Goal: Task Accomplishment & Management: Complete application form

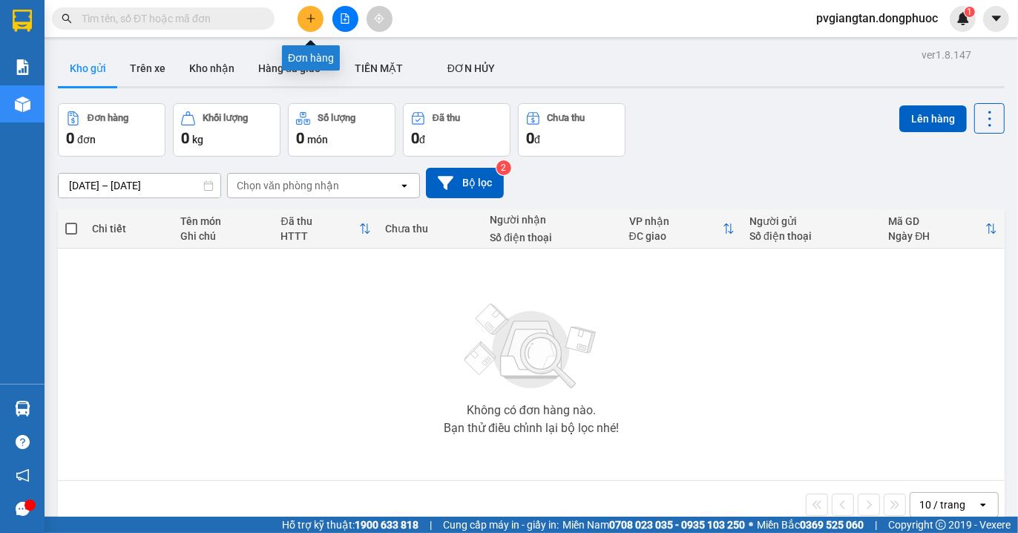
click at [312, 17] on icon "plus" at bounding box center [311, 18] width 10 height 10
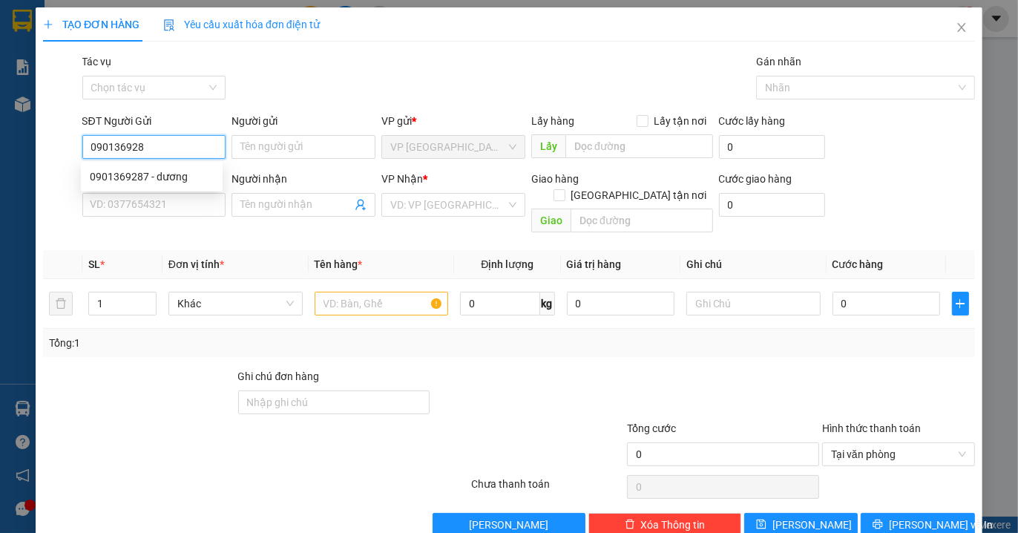
type input "0901369287"
click at [174, 180] on div "0901369287 - dương" at bounding box center [152, 176] width 124 height 16
type input "dương"
type input "0936264565"
type input "THANH"
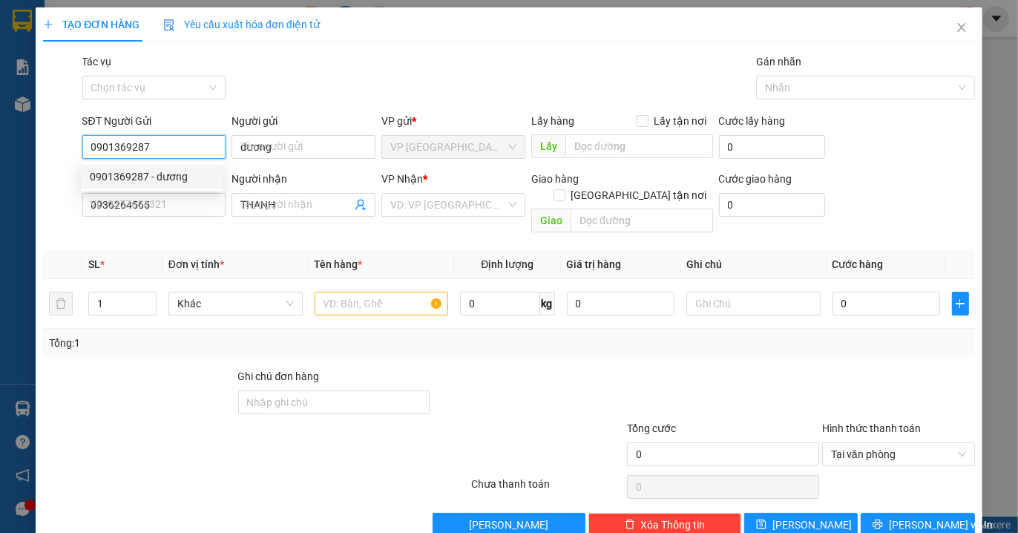
type input "20.000"
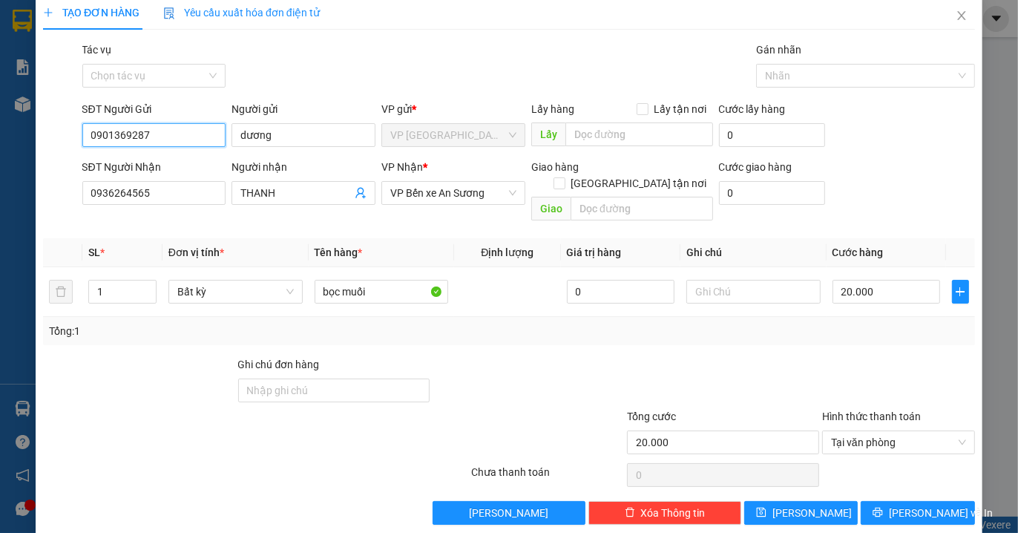
scroll to position [16, 0]
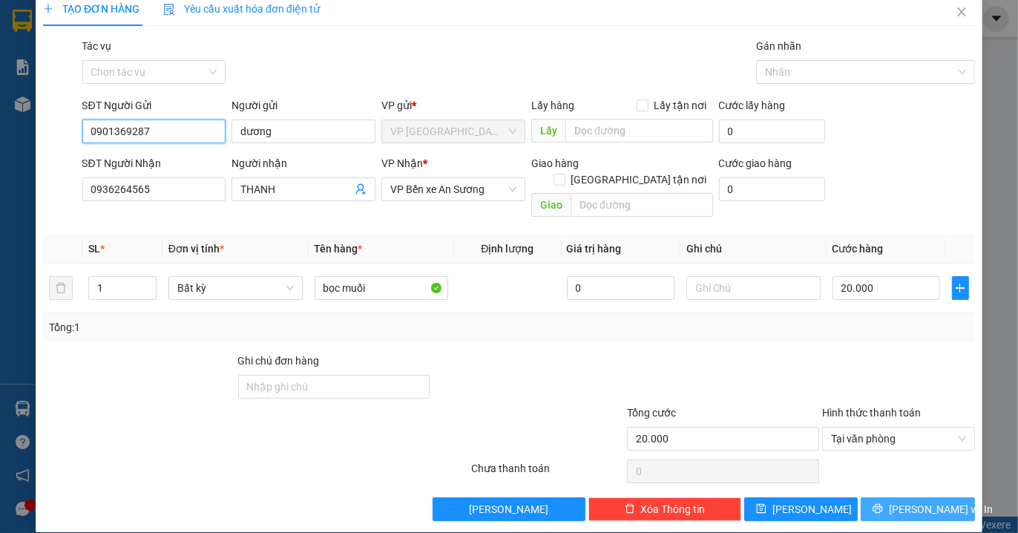
type input "0901369287"
click at [914, 497] on button "[PERSON_NAME] và In" at bounding box center [918, 509] width 114 height 24
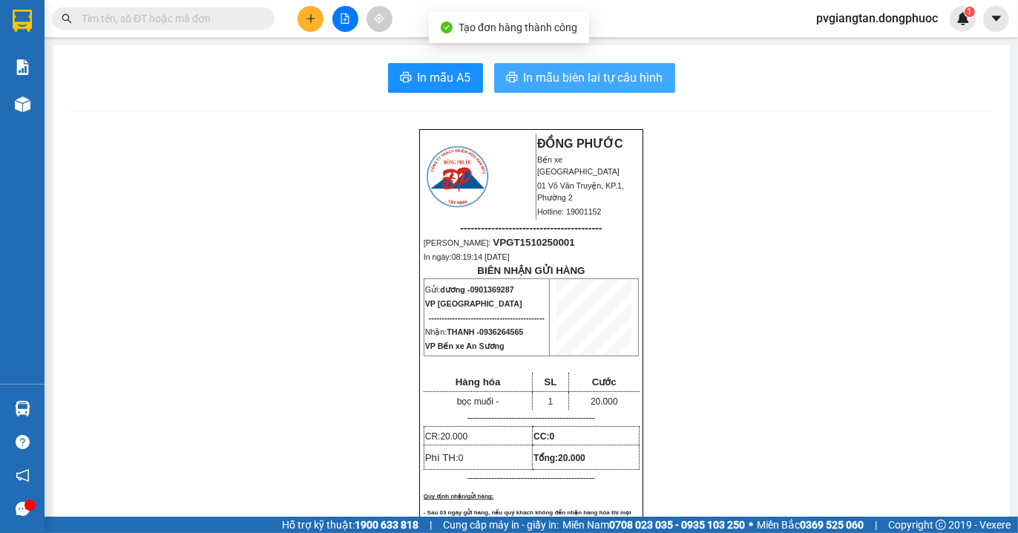
click at [603, 79] on span "In mẫu biên lai tự cấu hình" at bounding box center [594, 77] width 140 height 19
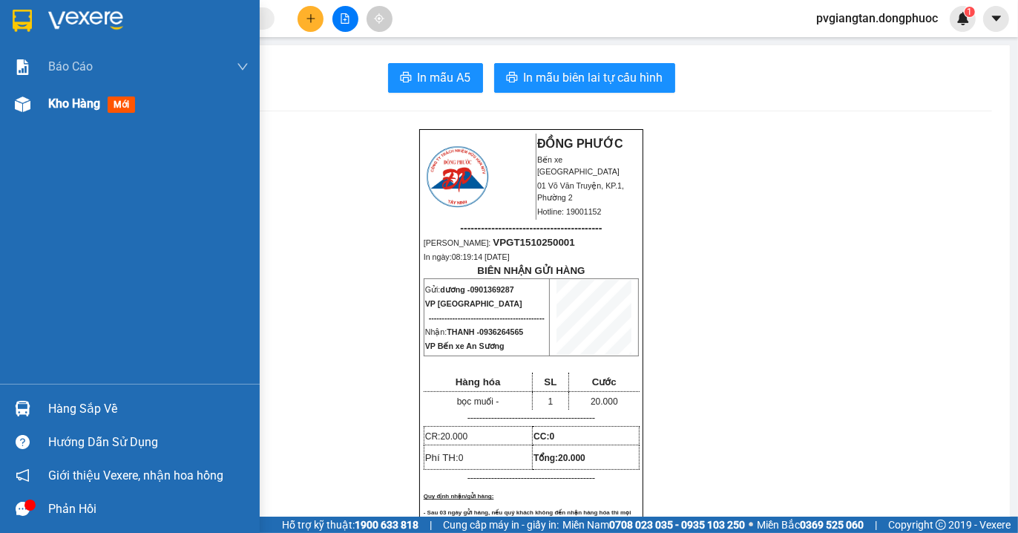
click at [70, 98] on span "Kho hàng" at bounding box center [74, 103] width 52 height 14
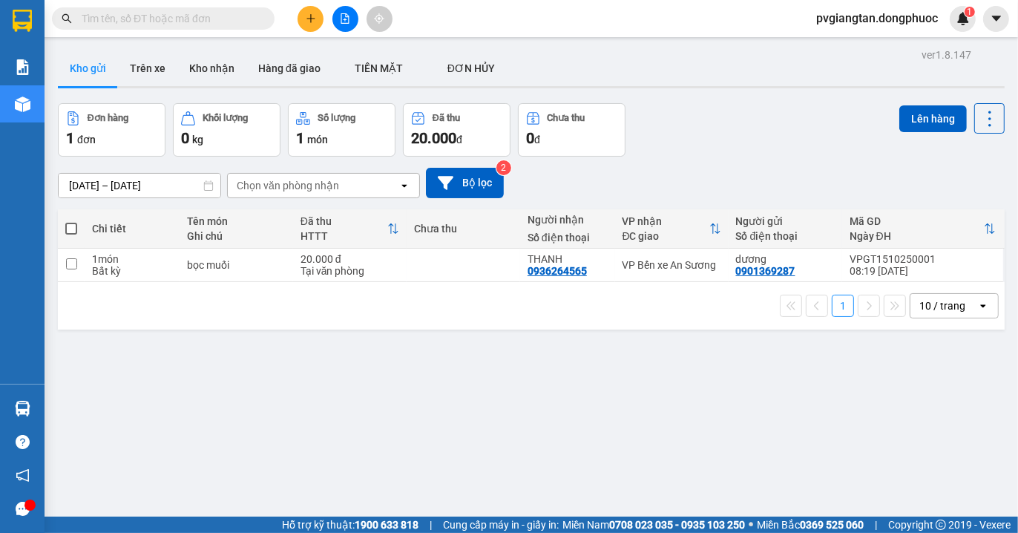
click at [75, 225] on span at bounding box center [71, 229] width 12 height 12
click at [71, 221] on input "checkbox" at bounding box center [71, 221] width 0 height 0
checkbox input "true"
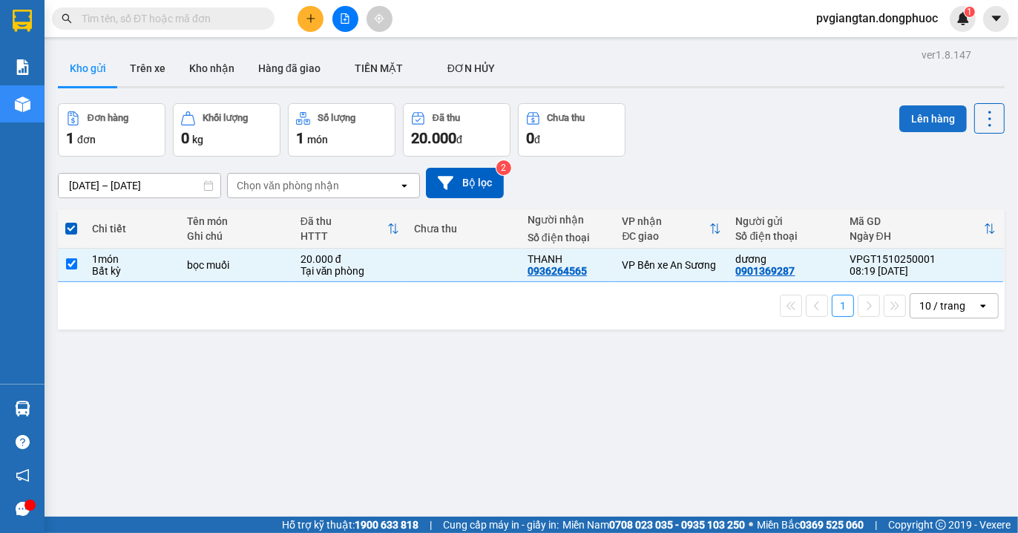
click at [910, 108] on button "Lên hàng" at bounding box center [933, 118] width 68 height 27
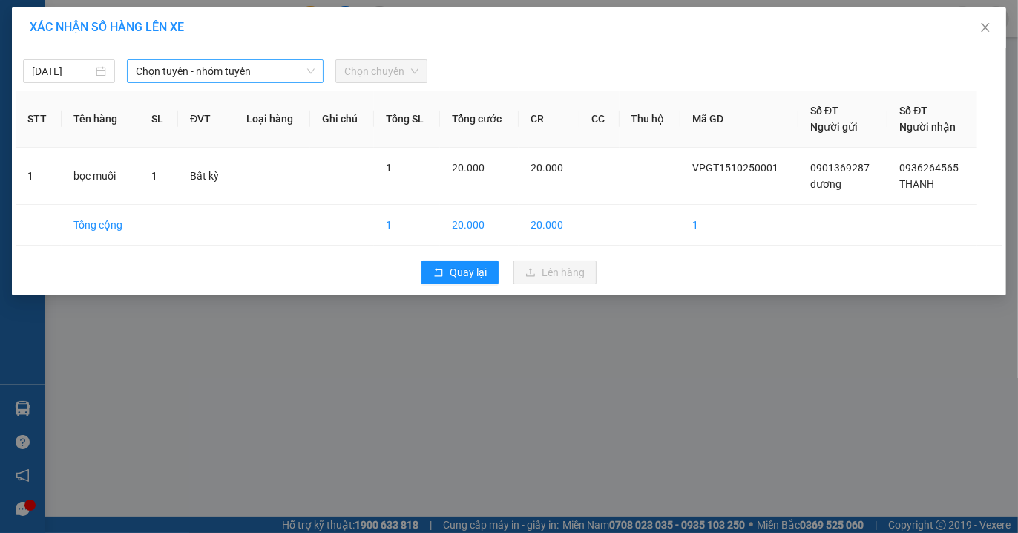
click at [230, 69] on span "Chọn tuyến - nhóm tuyến" at bounding box center [225, 71] width 179 height 22
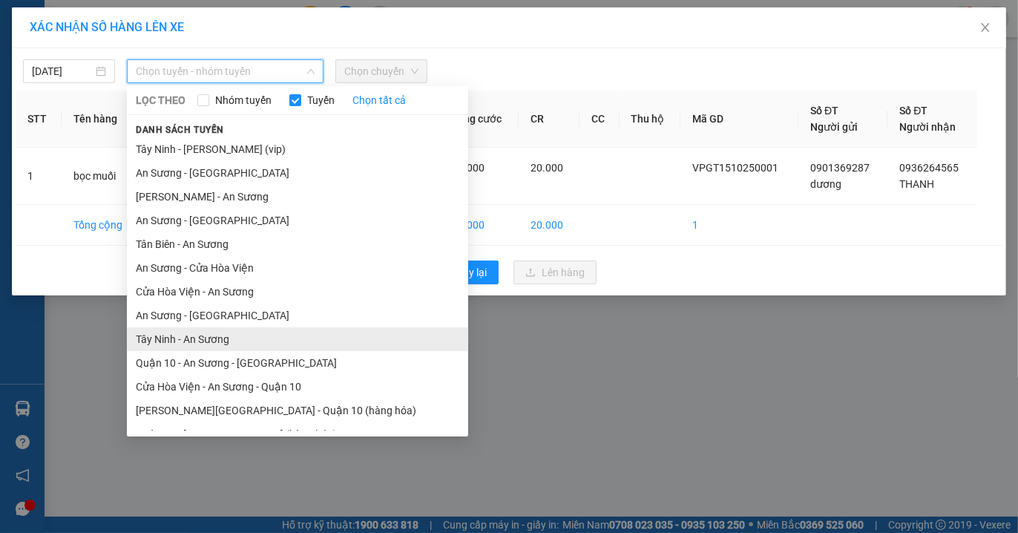
click at [211, 344] on li "Tây Ninh - An Sương" at bounding box center [297, 339] width 341 height 24
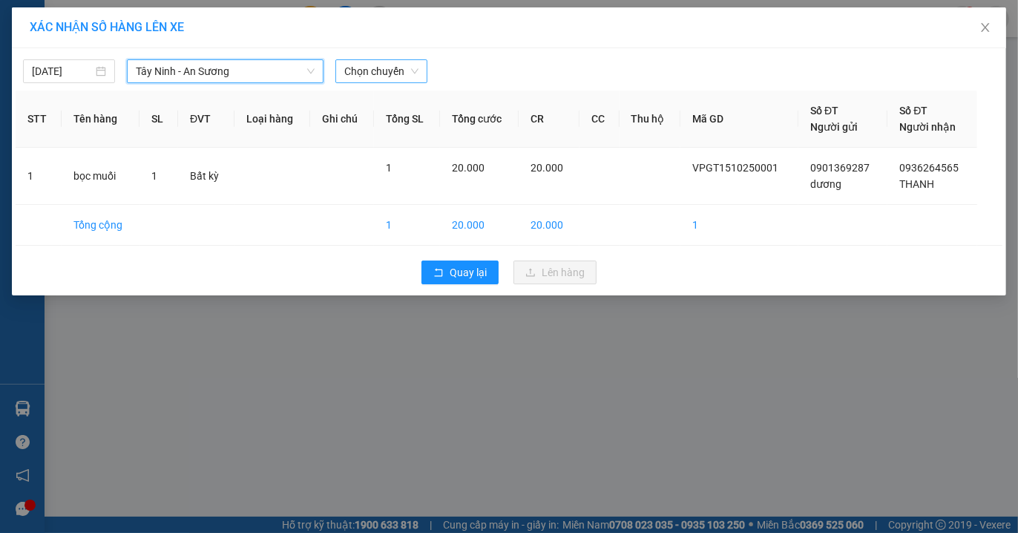
click at [383, 63] on span "Chọn chuyến" at bounding box center [381, 71] width 74 height 22
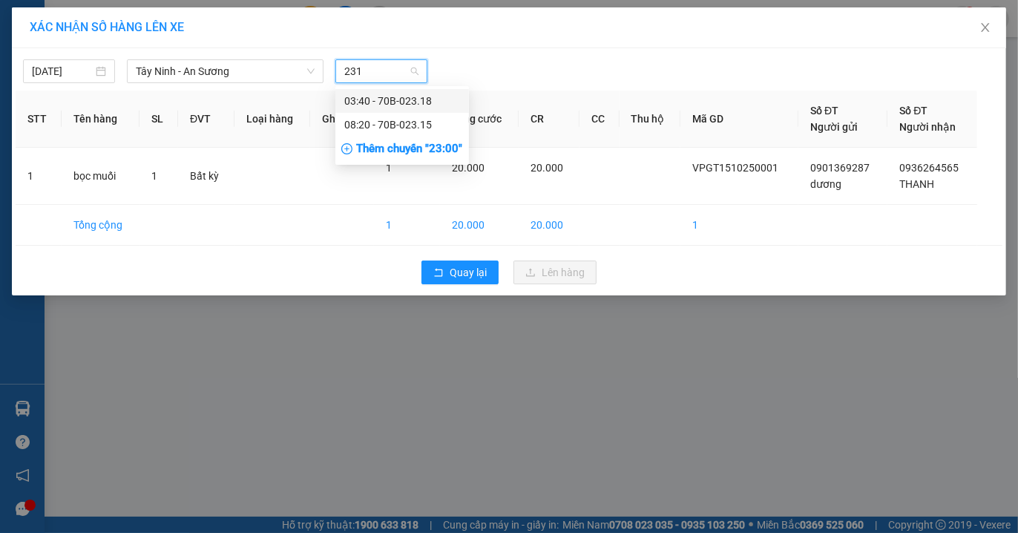
type input "2315"
click at [406, 97] on div "08:20 - 70B-023.15" at bounding box center [402, 101] width 116 height 16
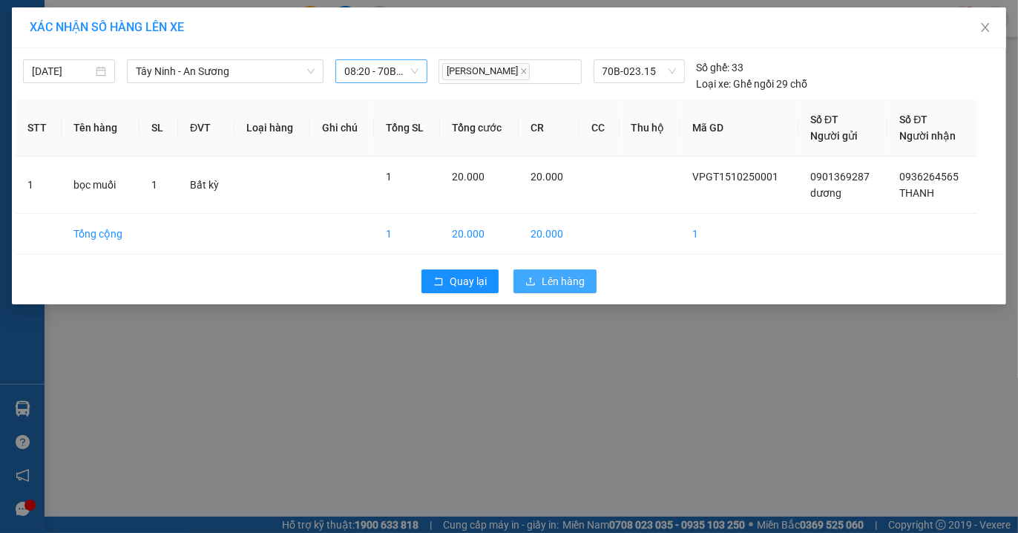
click at [568, 276] on span "Lên hàng" at bounding box center [563, 281] width 43 height 16
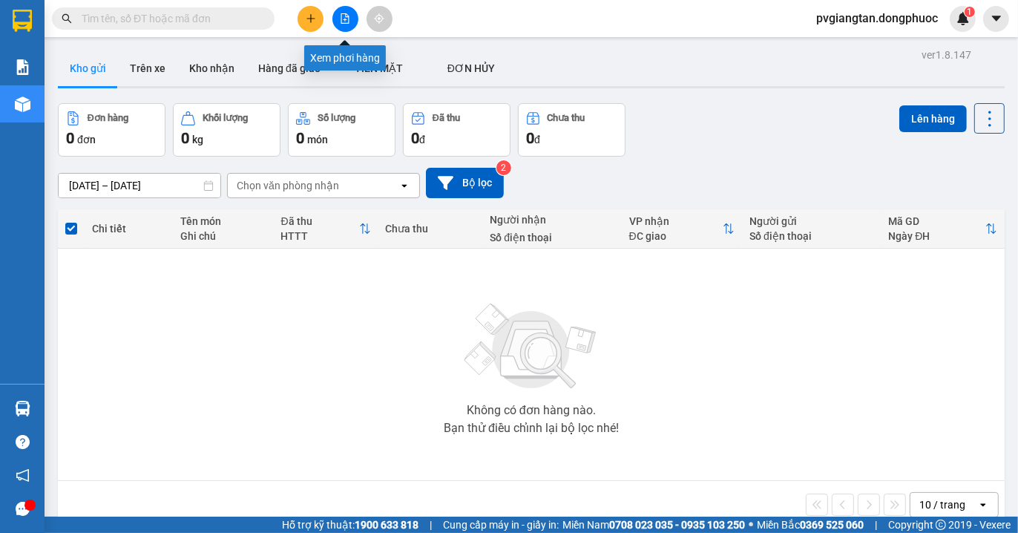
click at [317, 19] on button at bounding box center [311, 19] width 26 height 26
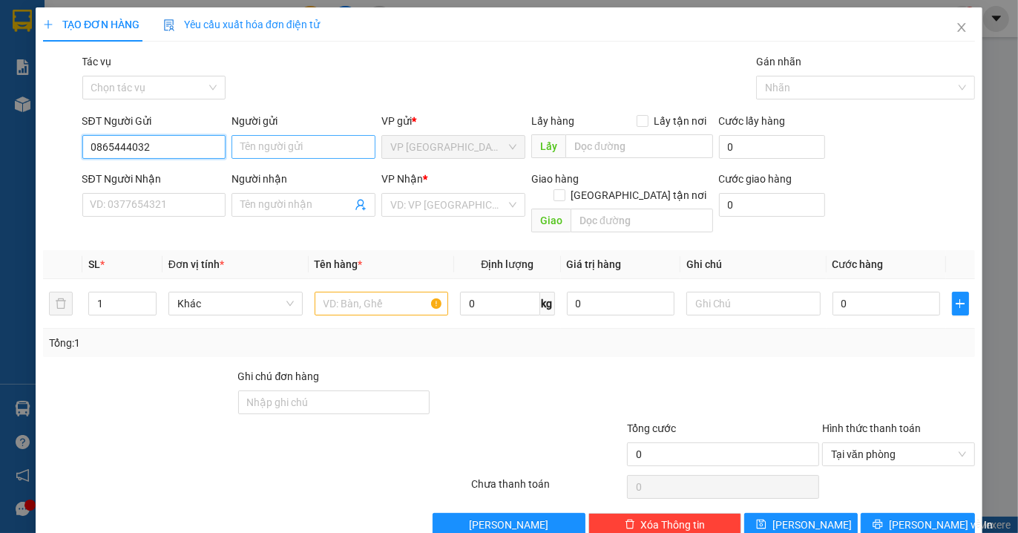
type input "0865444032"
click at [279, 138] on input "Người gửi" at bounding box center [304, 147] width 144 height 24
type input "n"
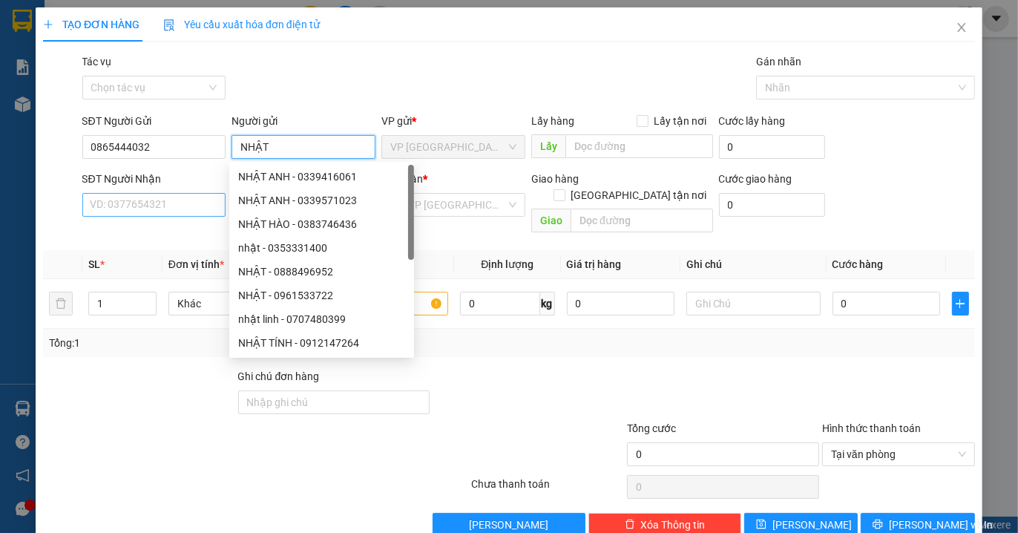
type input "NHẬT"
click at [112, 203] on input "SĐT Người Nhận" at bounding box center [154, 205] width 144 height 24
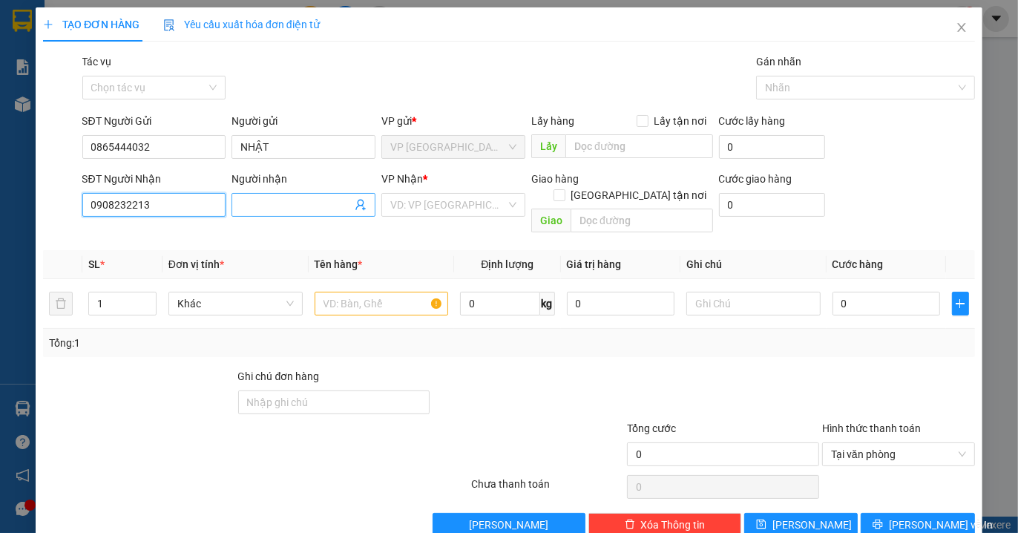
type input "0908232213"
click at [271, 201] on input "Người nhận" at bounding box center [295, 205] width 111 height 16
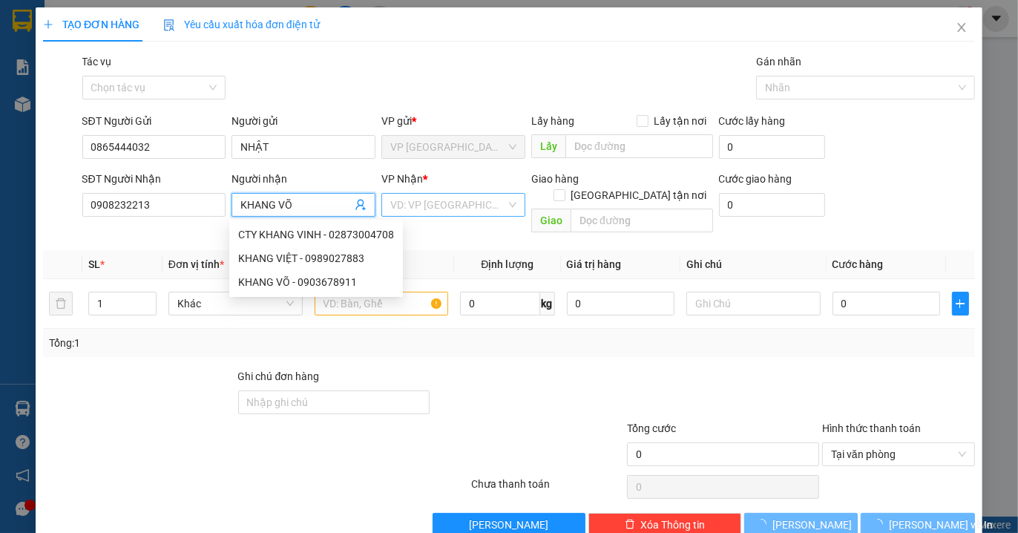
type input "KHANG VÕ"
click at [429, 208] on input "search" at bounding box center [448, 205] width 116 height 22
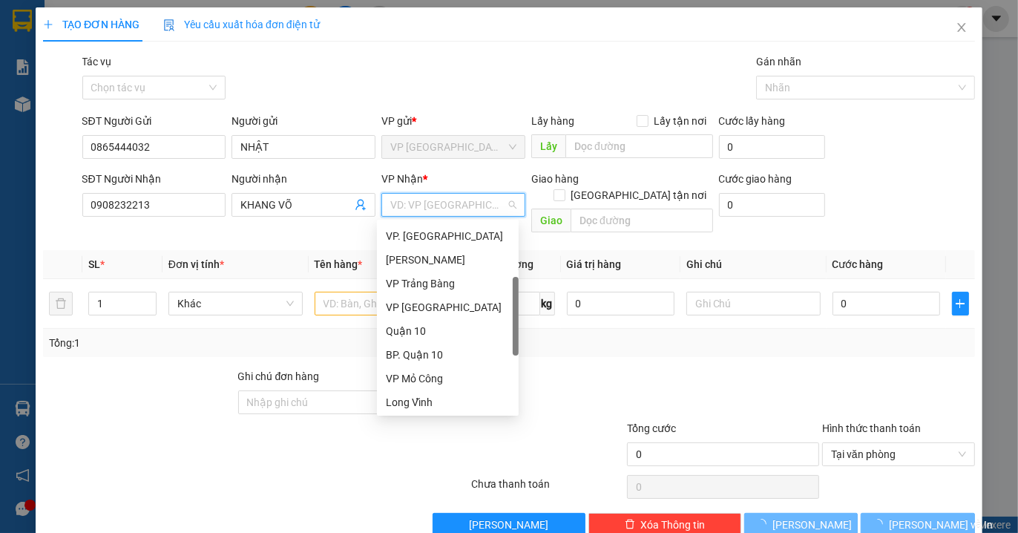
scroll to position [247, 0]
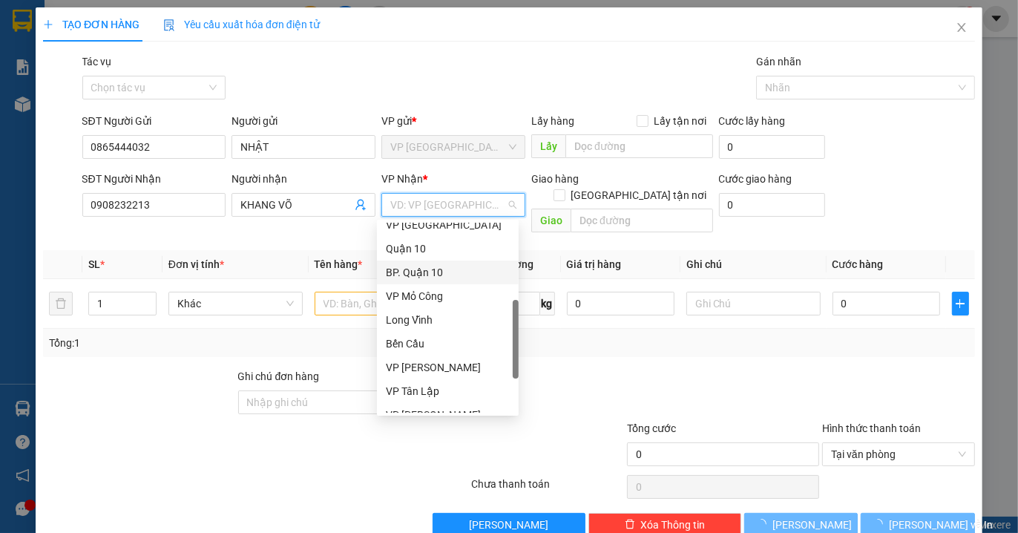
click at [439, 273] on div "BP. Quận 10" at bounding box center [448, 272] width 124 height 16
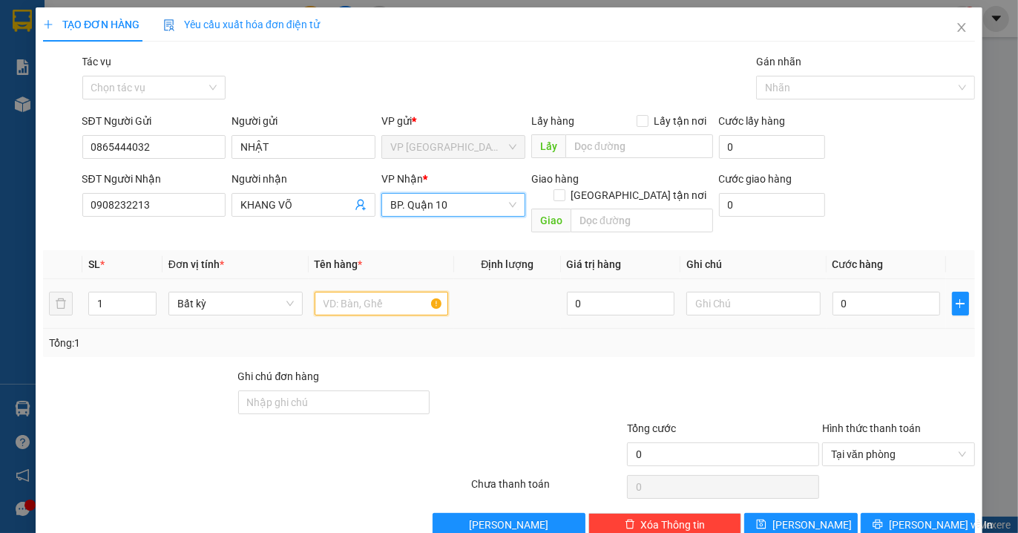
click at [359, 292] on input "text" at bounding box center [382, 304] width 134 height 24
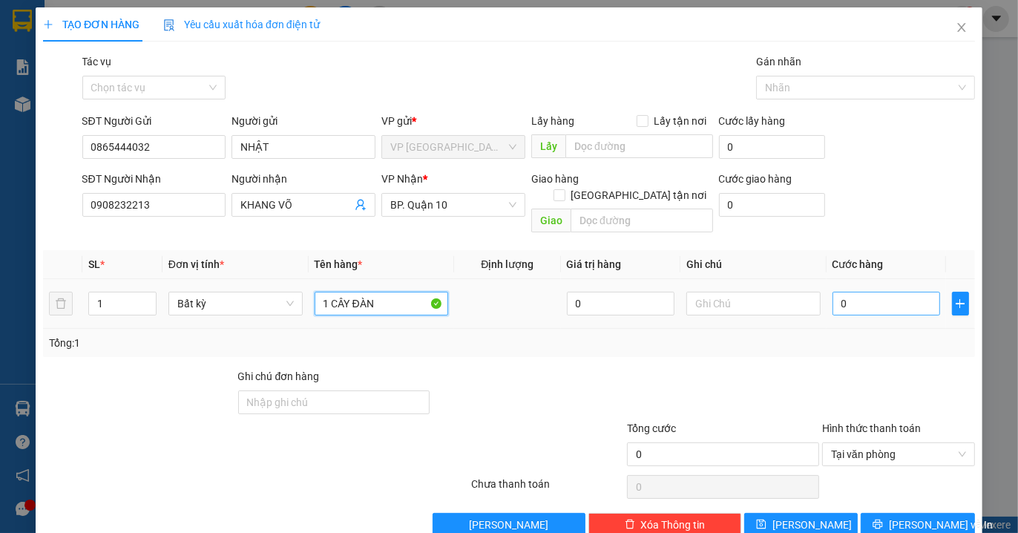
type input "1 CÂY ĐÀN"
click at [866, 292] on input "0" at bounding box center [887, 304] width 108 height 24
type input "007"
type input "7"
type input "0.070"
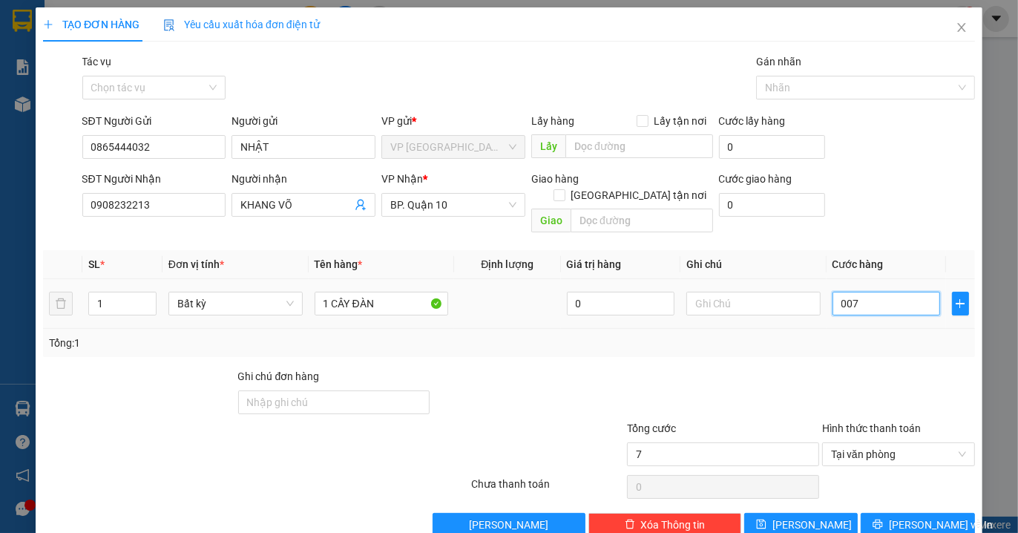
type input "70"
click at [842, 346] on div "Transit Pickup Surcharge Ids Transit Deliver Surcharge Ids Transit Deliver Surc…" at bounding box center [509, 294] width 932 height 483
type input "70.000"
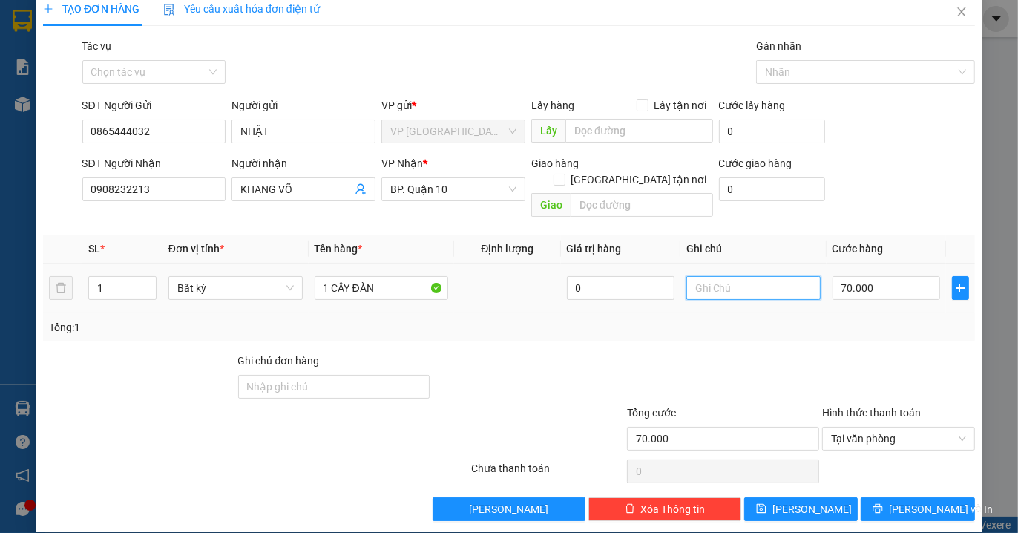
click at [732, 276] on input "text" at bounding box center [753, 288] width 134 height 24
type input "HKD"
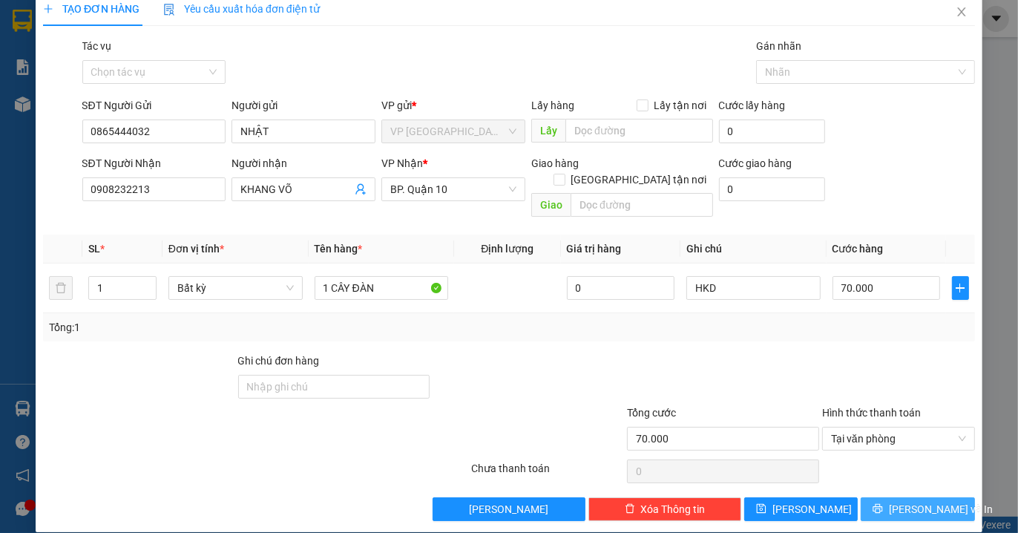
click at [916, 501] on span "[PERSON_NAME] và In" at bounding box center [941, 509] width 104 height 16
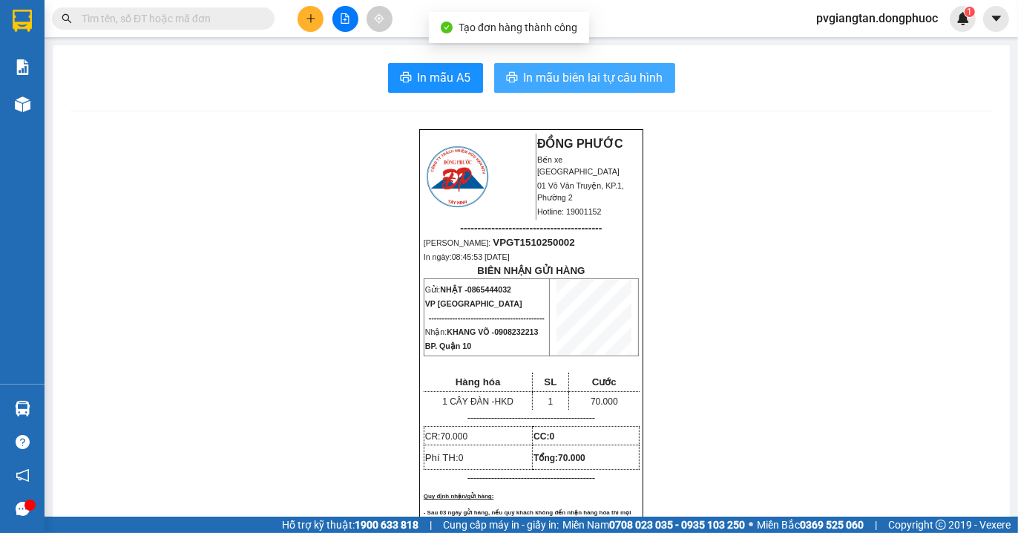
click at [581, 69] on span "In mẫu biên lai tự cấu hình" at bounding box center [594, 77] width 140 height 19
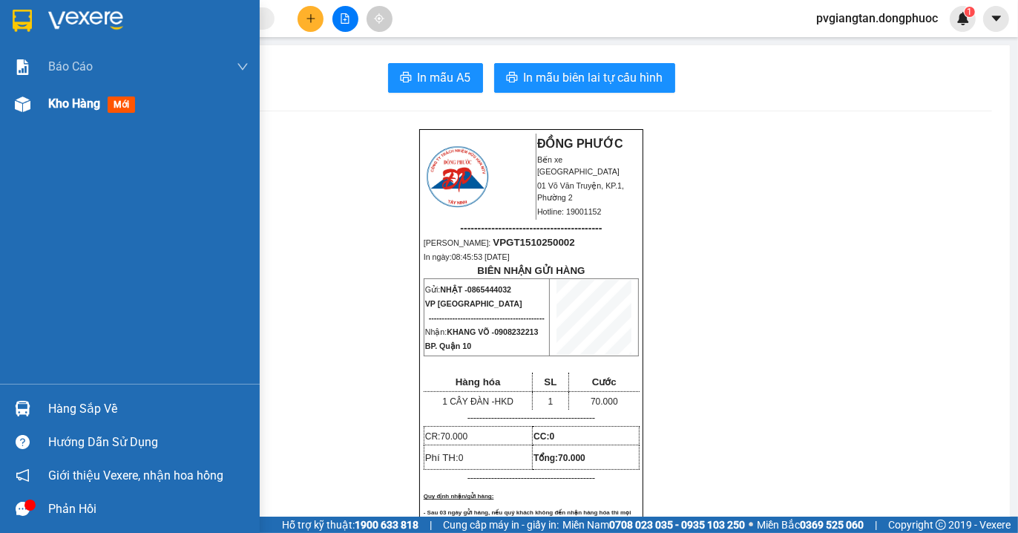
click at [76, 98] on span "Kho hàng" at bounding box center [74, 103] width 52 height 14
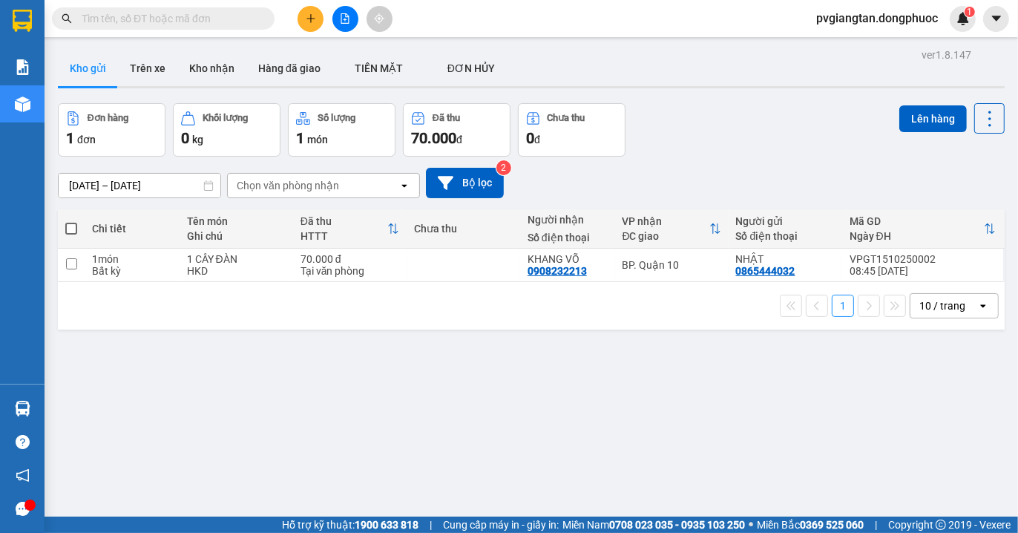
click at [71, 232] on span at bounding box center [71, 229] width 12 height 12
click at [71, 221] on input "checkbox" at bounding box center [71, 221] width 0 height 0
checkbox input "true"
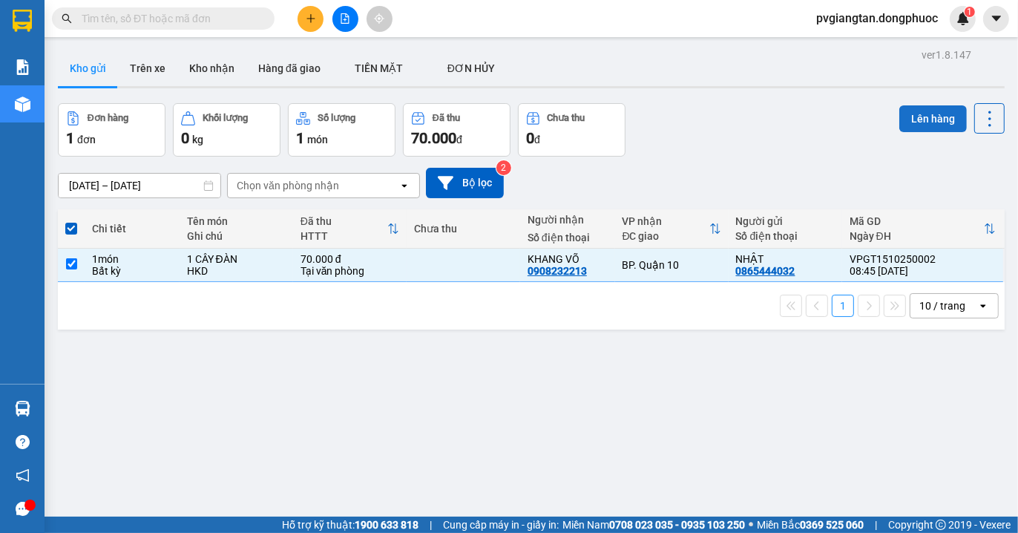
click at [905, 122] on button "Lên hàng" at bounding box center [933, 118] width 68 height 27
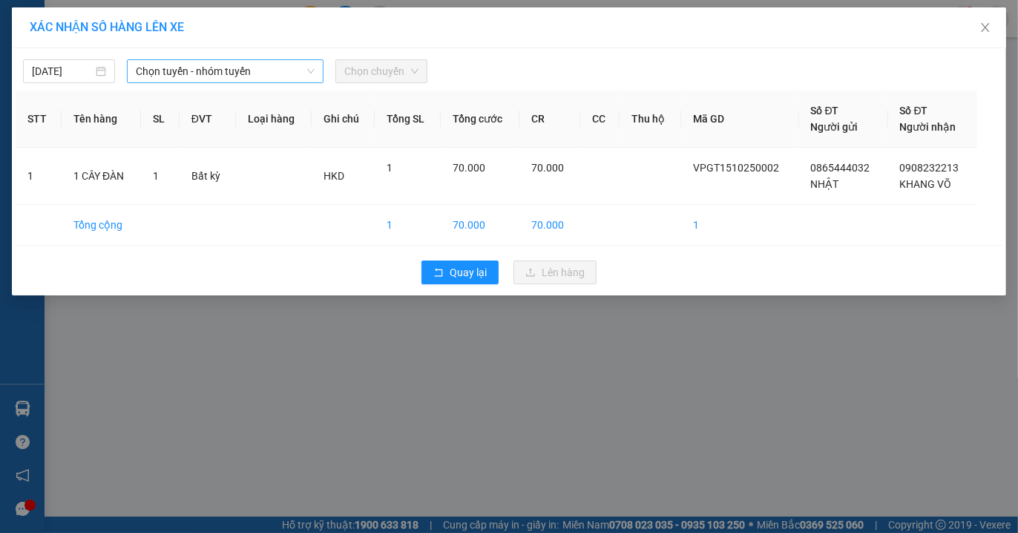
click at [203, 64] on span "Chọn tuyến - nhóm tuyến" at bounding box center [225, 71] width 179 height 22
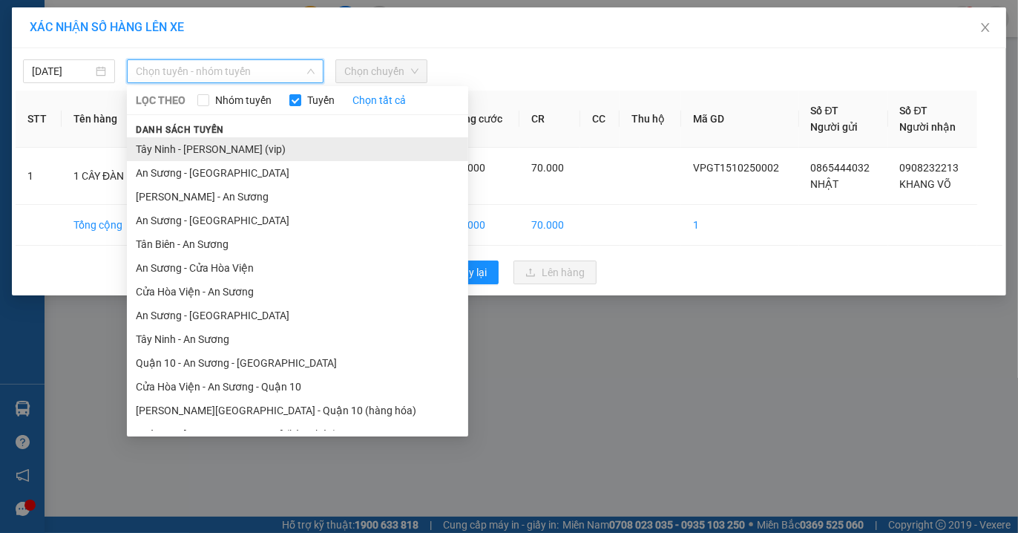
click at [253, 145] on li "Tây Ninh - [PERSON_NAME] (vip)" at bounding box center [297, 149] width 341 height 24
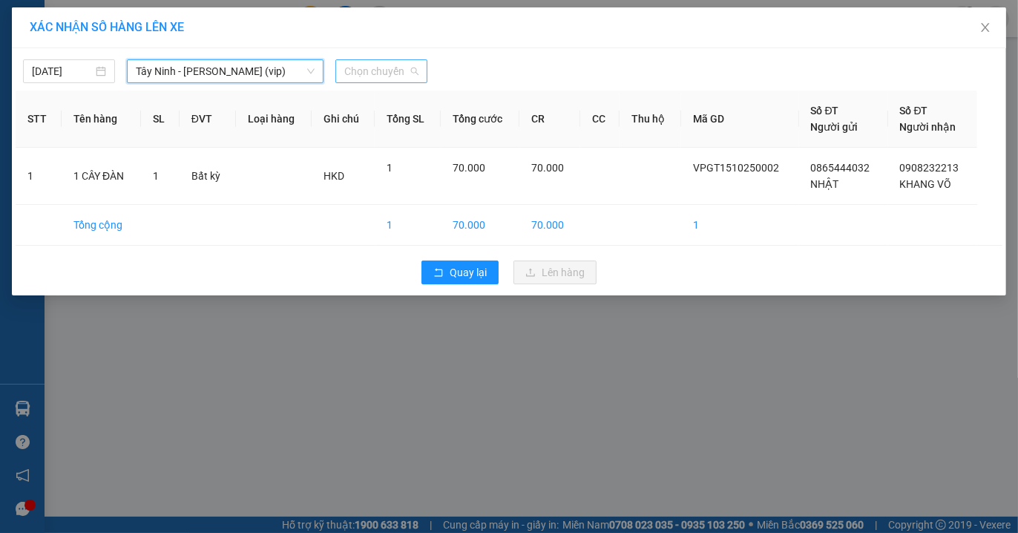
click at [371, 65] on span "Chọn chuyến" at bounding box center [381, 71] width 74 height 22
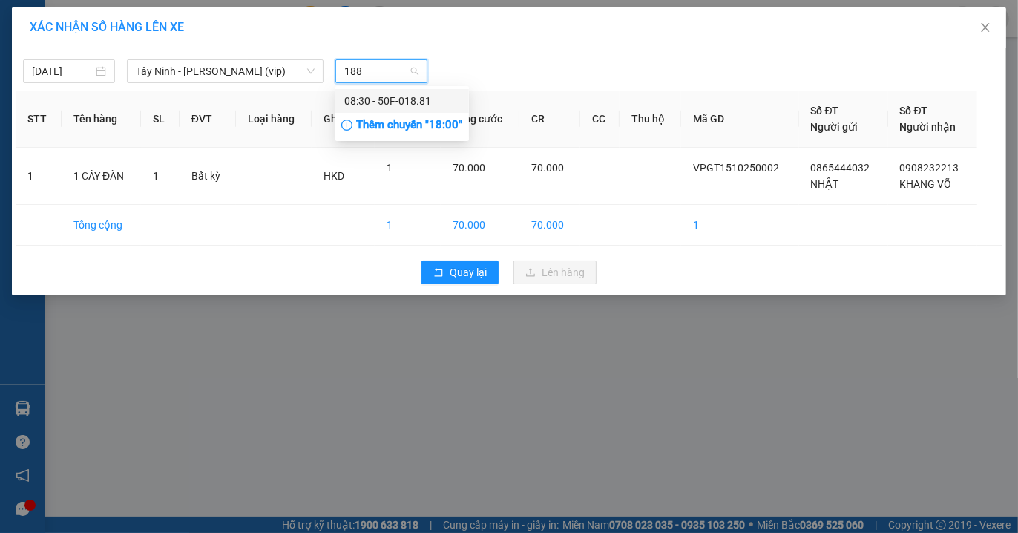
type input "1881"
click at [389, 99] on div "08:30 - 50F-018.81" at bounding box center [402, 101] width 116 height 16
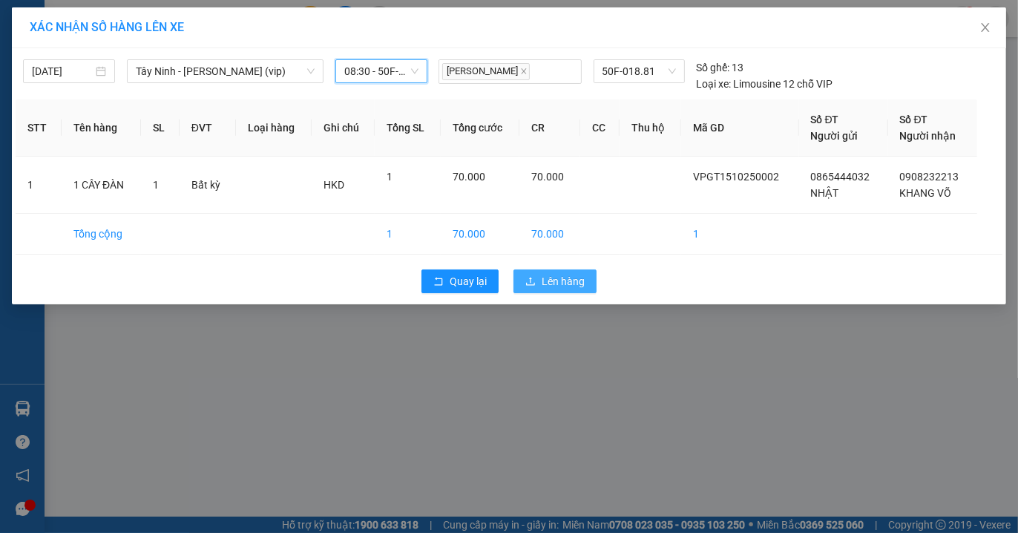
click at [567, 280] on span "Lên hàng" at bounding box center [563, 281] width 43 height 16
